Goal: Submit feedback/report problem

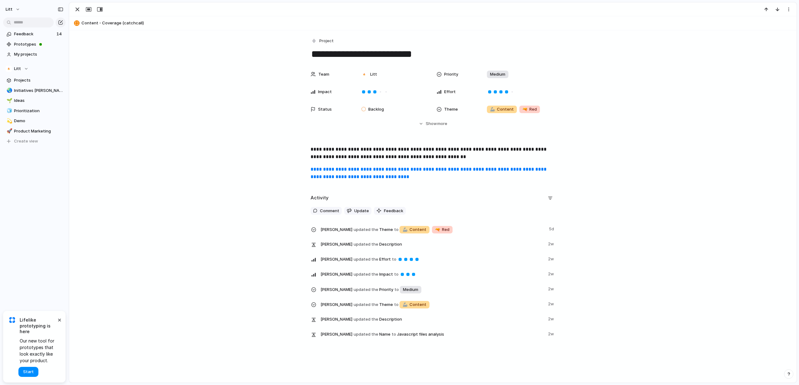
click at [508, 154] on p "**********" at bounding box center [433, 152] width 245 height 15
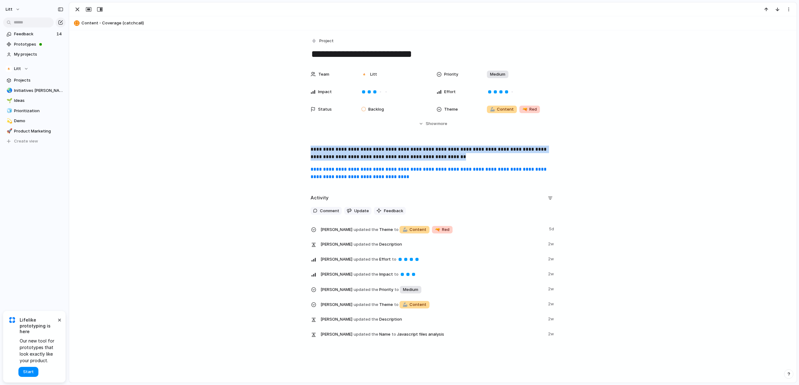
click at [508, 154] on p "**********" at bounding box center [433, 152] width 245 height 15
copy p "**********"
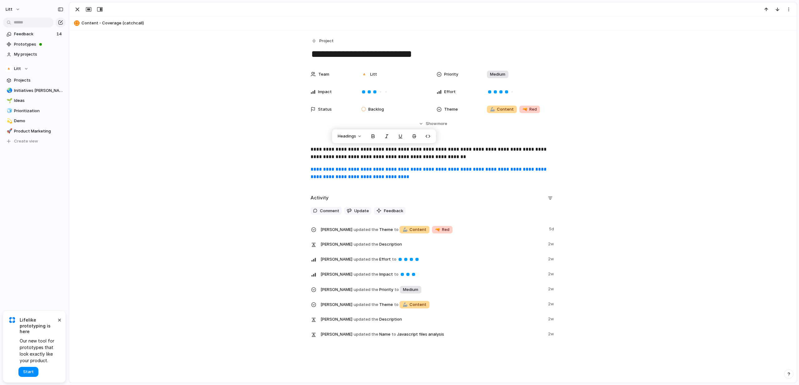
click at [489, 168] on link "**********" at bounding box center [429, 173] width 237 height 12
